Goal: Navigation & Orientation: Find specific page/section

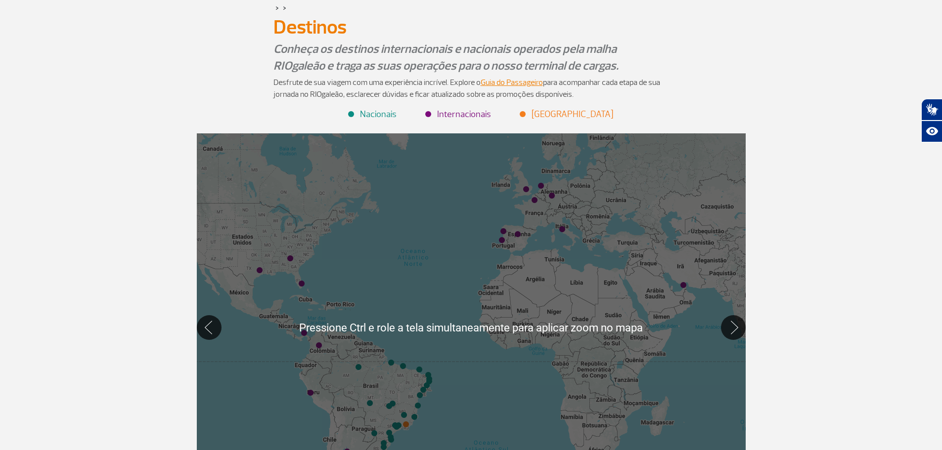
scroll to position [49, 0]
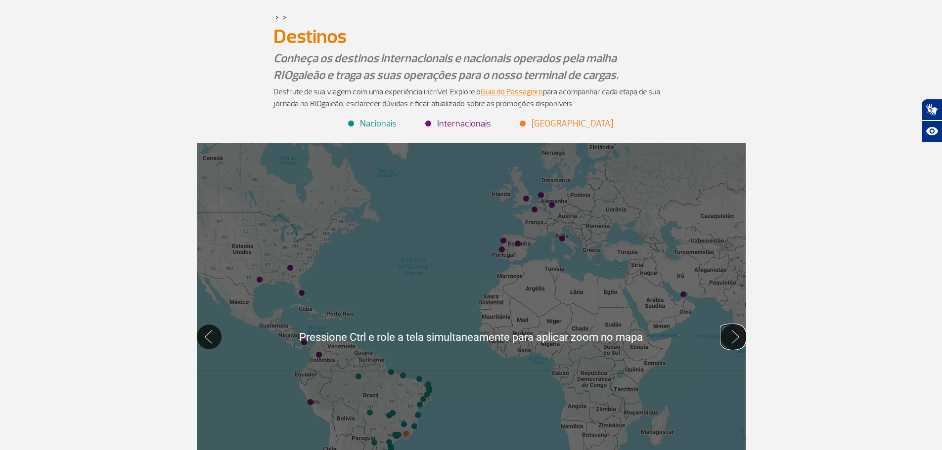
click at [730, 337] on button "Mover para direita" at bounding box center [733, 337] width 25 height 25
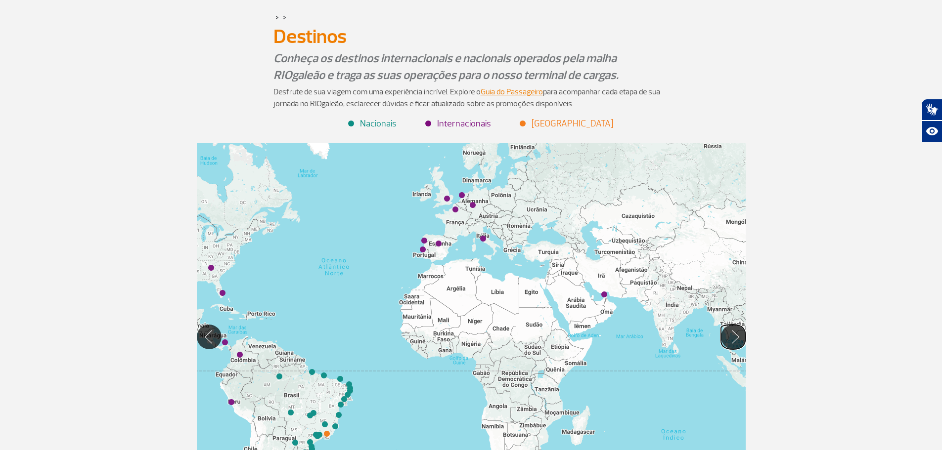
click at [730, 337] on button "Mover para direita" at bounding box center [733, 337] width 25 height 25
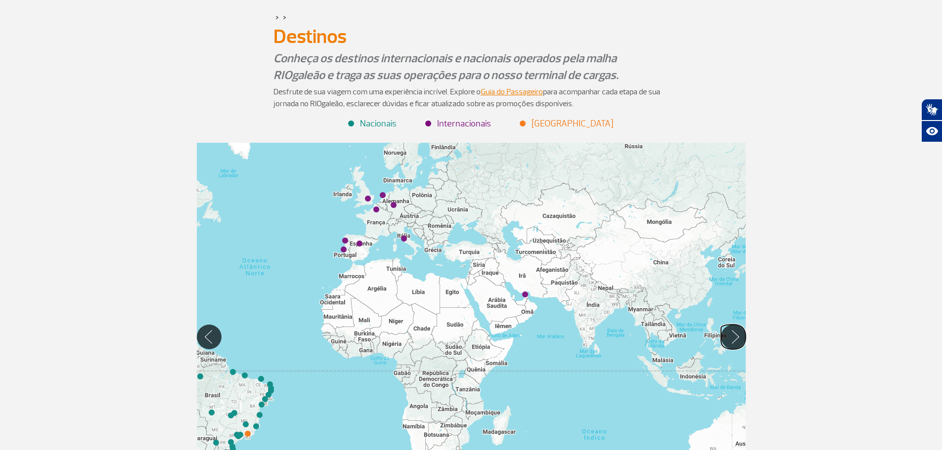
click at [730, 337] on button "Mover para direita" at bounding box center [733, 337] width 25 height 25
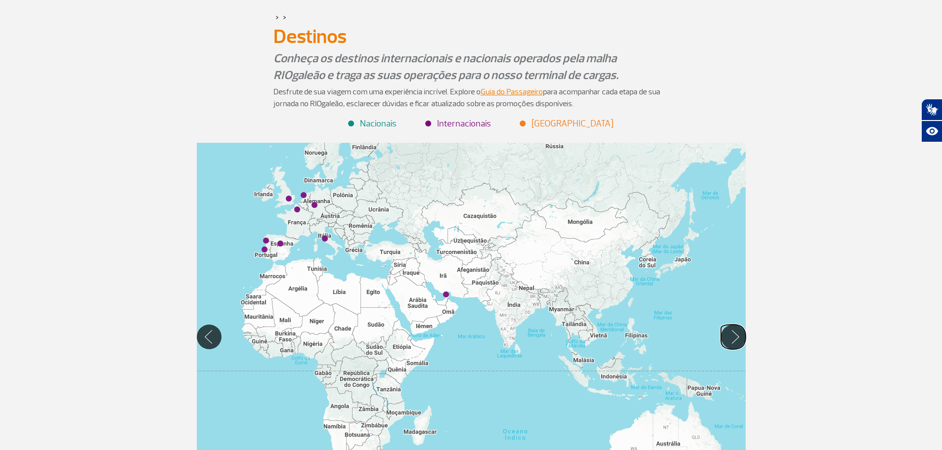
click at [728, 334] on button "Mover para direita" at bounding box center [733, 337] width 25 height 25
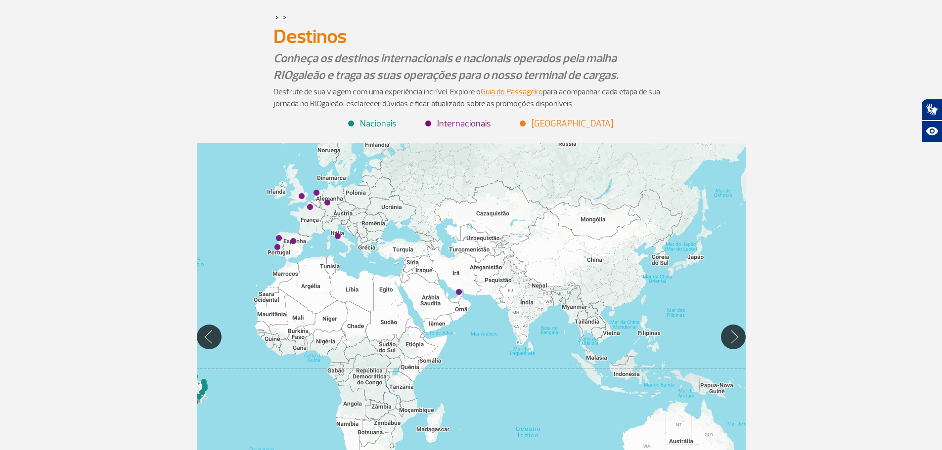
drag, startPoint x: 268, startPoint y: 276, endPoint x: 370, endPoint y: 266, distance: 102.8
click at [371, 274] on div at bounding box center [471, 337] width 549 height 388
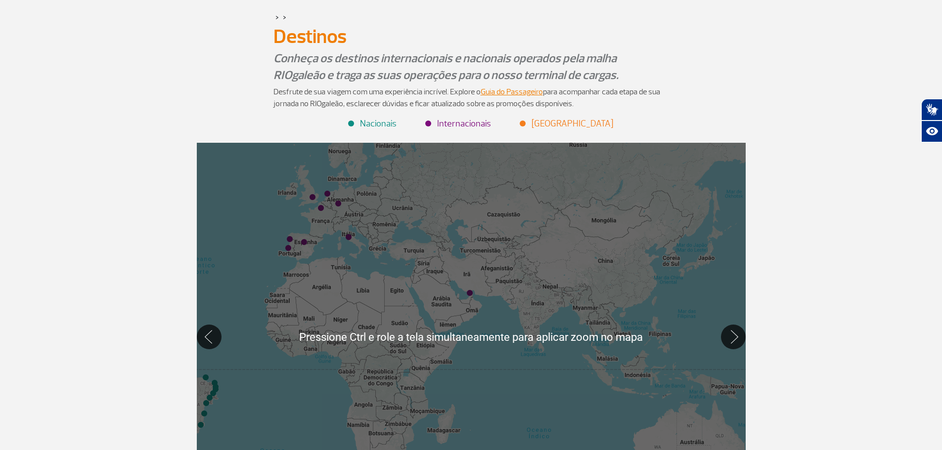
scroll to position [0, 0]
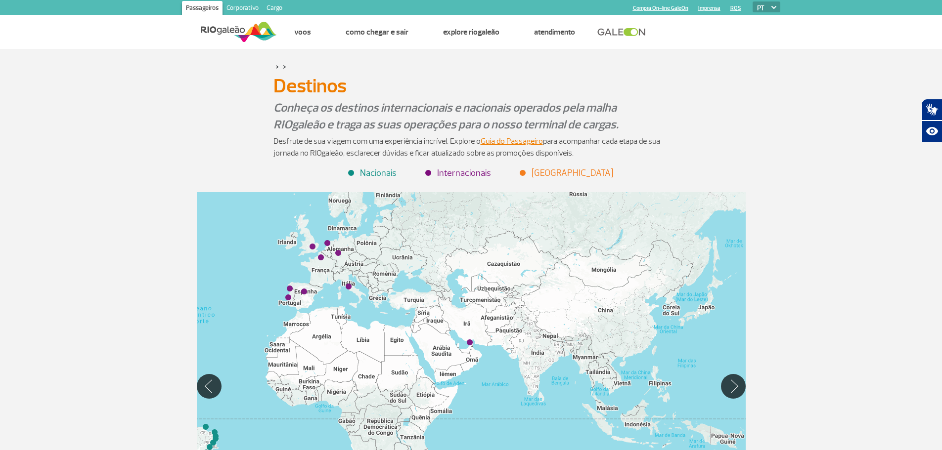
click at [396, 355] on div at bounding box center [471, 386] width 549 height 388
drag, startPoint x: 396, startPoint y: 355, endPoint x: 431, endPoint y: 360, distance: 35.4
click at [423, 359] on div at bounding box center [471, 386] width 549 height 388
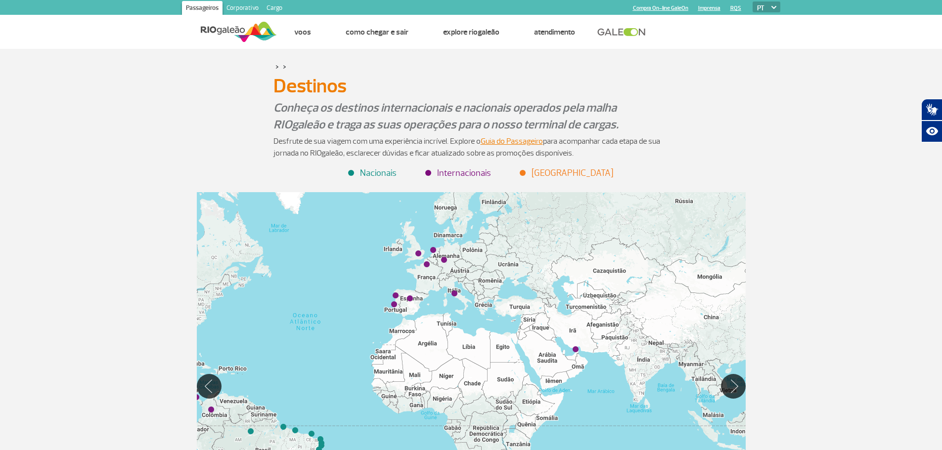
drag, startPoint x: 488, startPoint y: 366, endPoint x: 529, endPoint y: 366, distance: 41.5
click at [529, 366] on div at bounding box center [471, 386] width 549 height 388
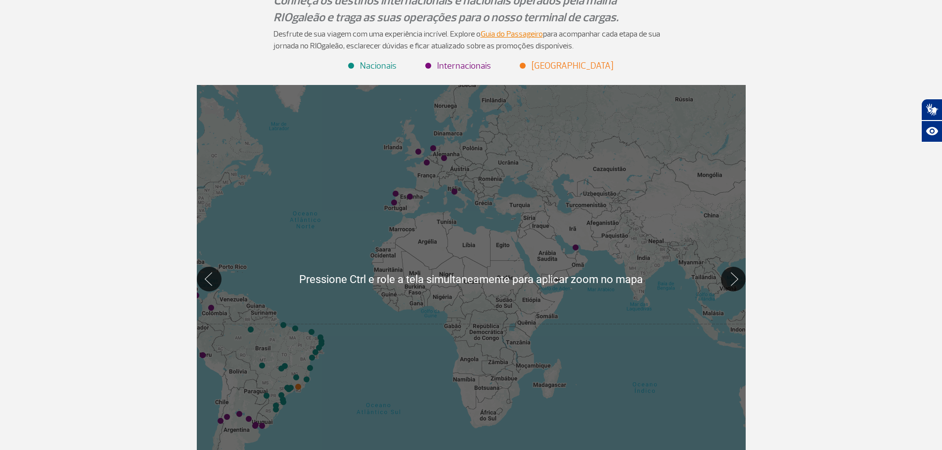
scroll to position [99, 0]
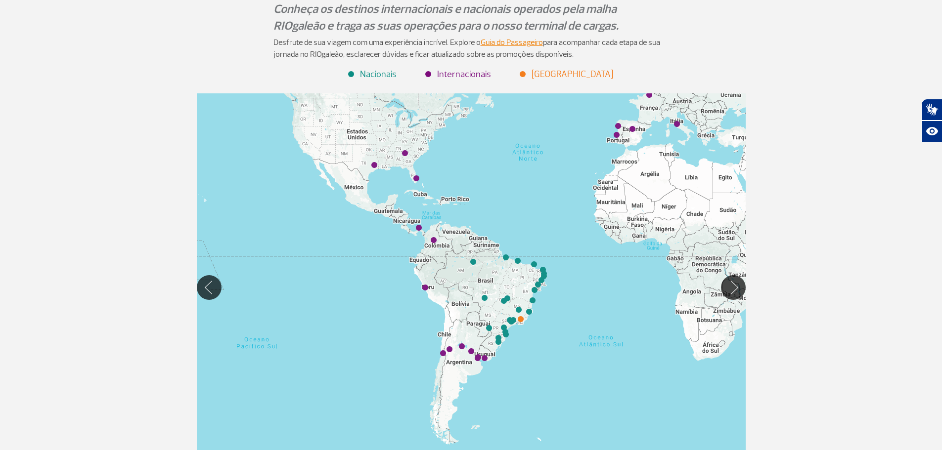
drag, startPoint x: 367, startPoint y: 378, endPoint x: 591, endPoint y: 302, distance: 236.5
click at [591, 302] on div at bounding box center [471, 287] width 549 height 388
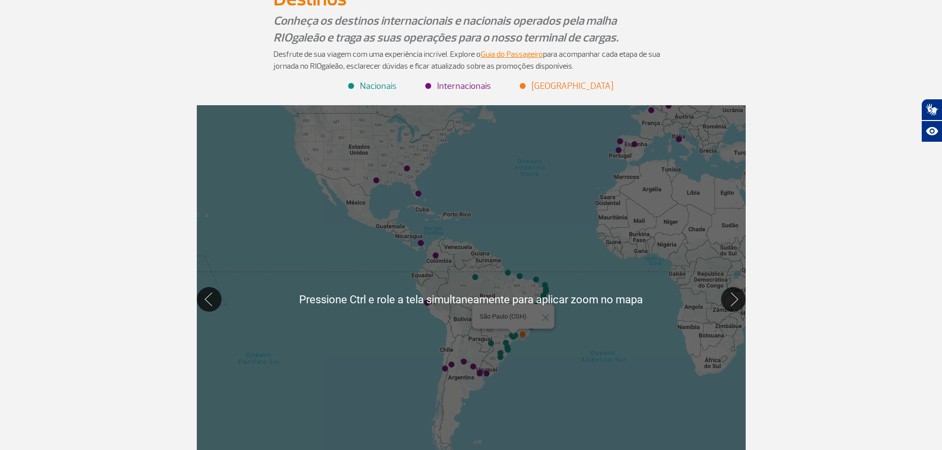
scroll to position [0, 0]
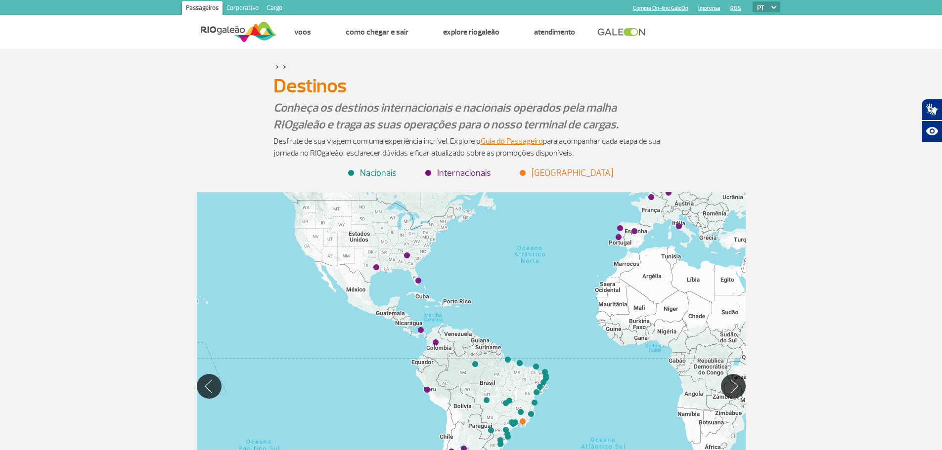
click at [356, 171] on li "Nacionais" at bounding box center [372, 173] width 47 height 13
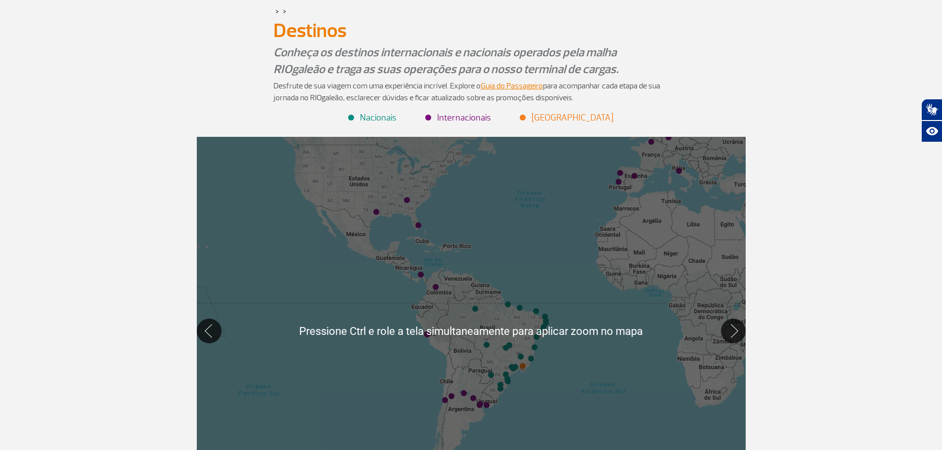
scroll to position [99, 0]
